Goal: Find specific page/section: Find specific page/section

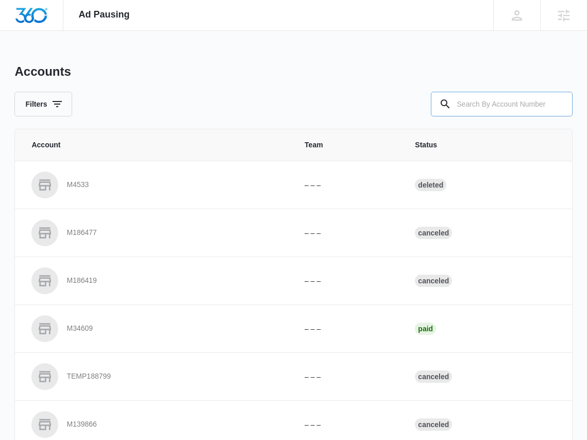
click at [496, 101] on input "text" at bounding box center [502, 104] width 142 height 25
paste input "M330013"
type input "M330013"
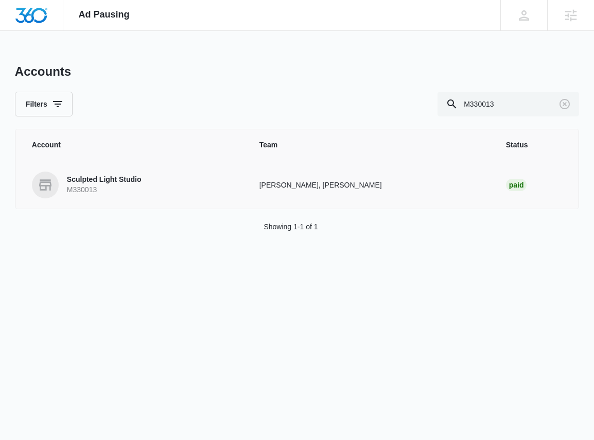
click at [107, 176] on p "Sculpted Light Studio" at bounding box center [104, 180] width 75 height 10
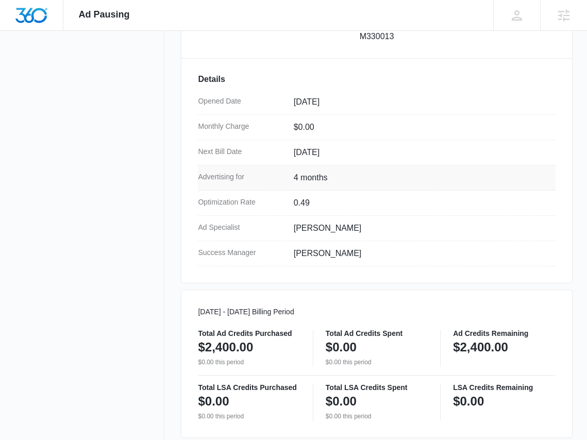
scroll to position [403, 0]
